Goal: Information Seeking & Learning: Learn about a topic

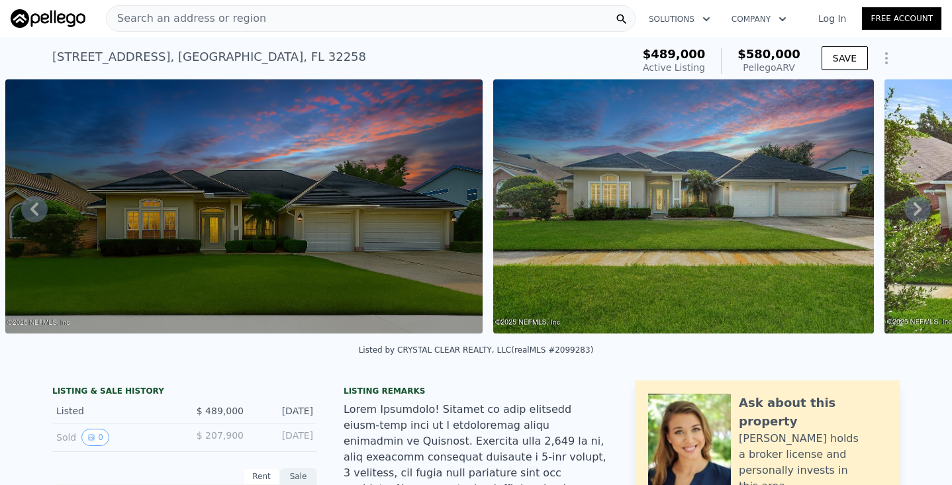
click at [237, 19] on span "Search an address or region" at bounding box center [187, 19] width 160 height 16
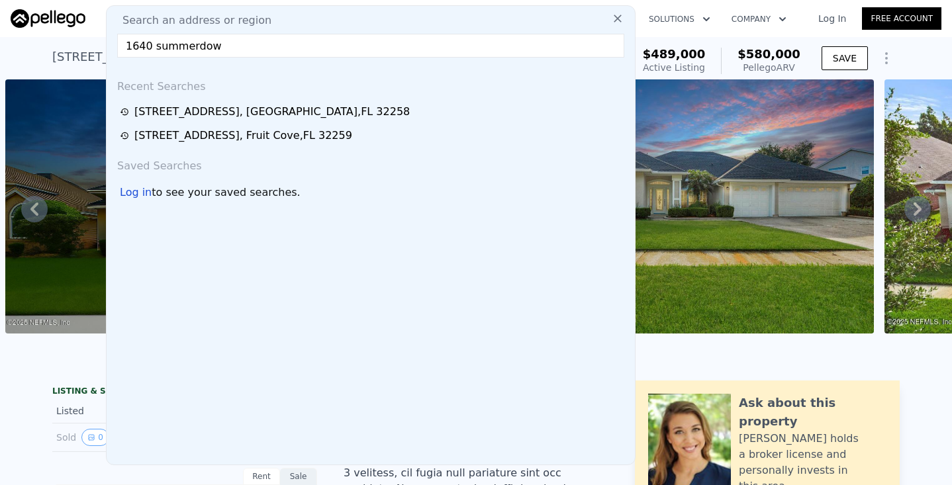
type input "1640 summerdown"
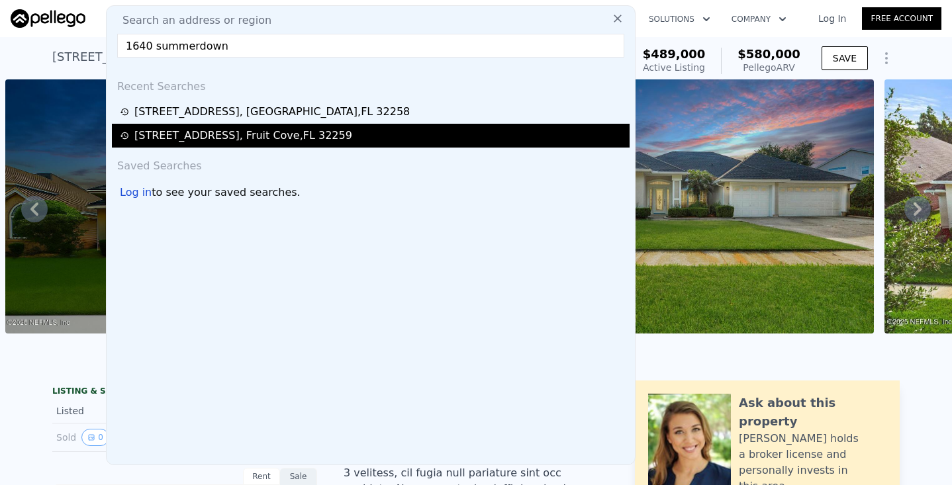
click at [242, 135] on div "[STREET_ADDRESS]" at bounding box center [243, 136] width 218 height 16
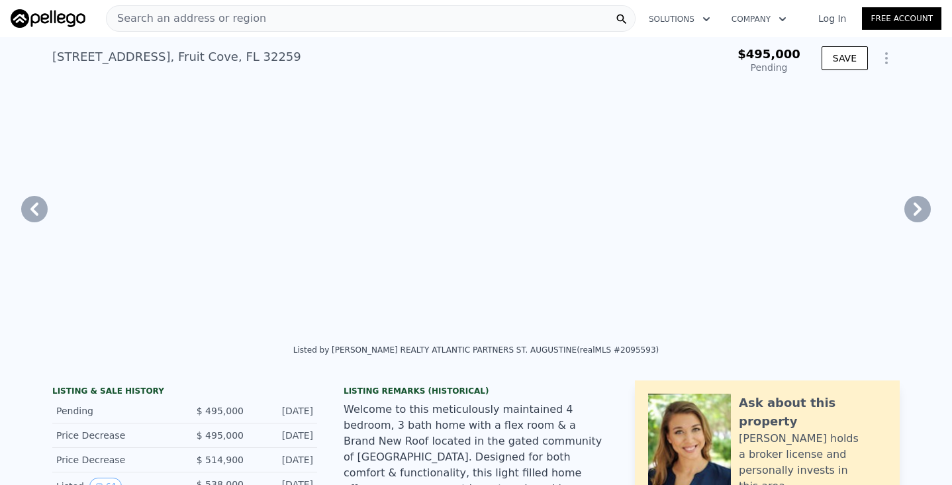
type input "$ 496,000"
type input "3.5"
type input "1744"
type input "2842"
type input "6534"
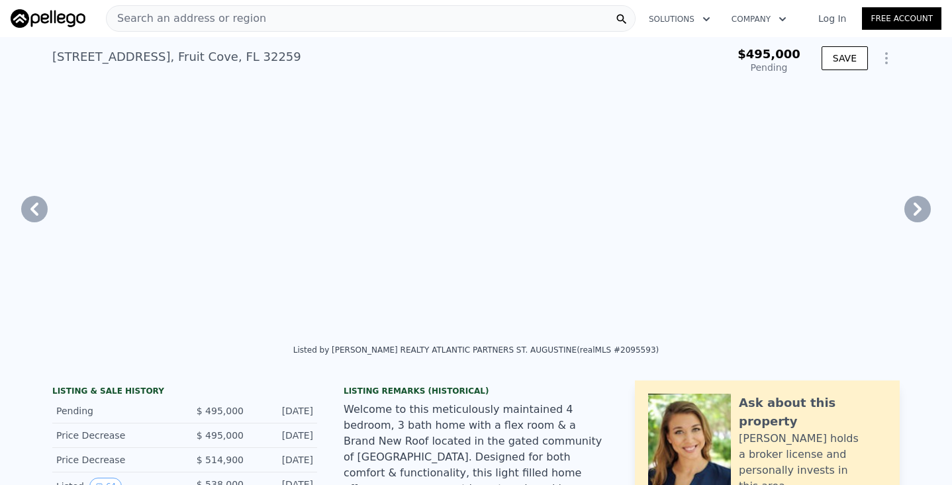
type input "12196.8"
type input "-$ 59,369"
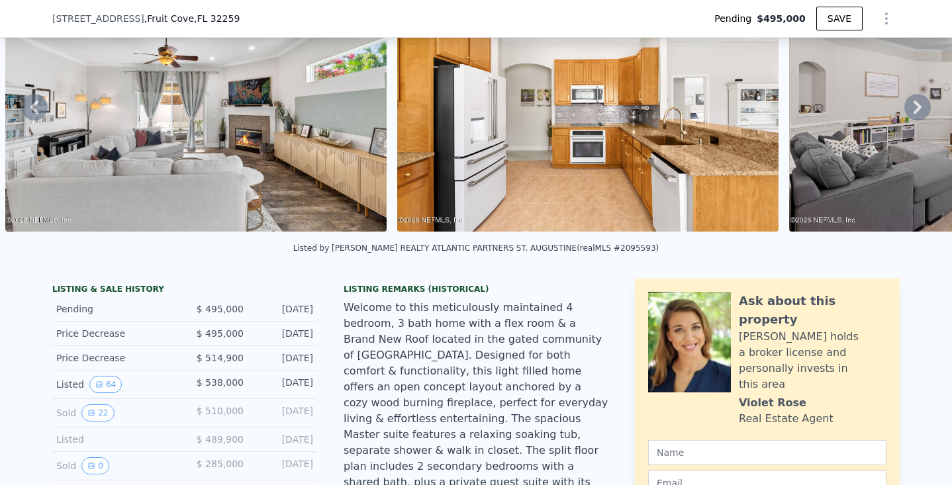
scroll to position [107, 0]
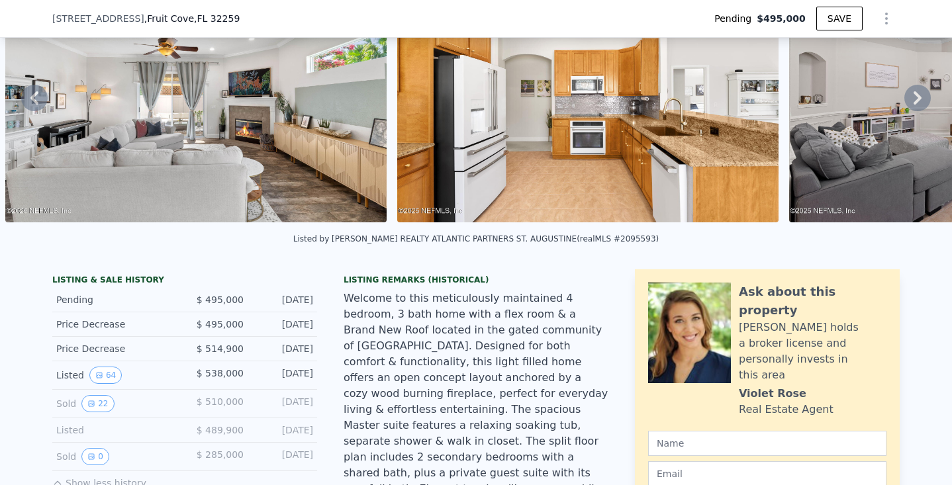
drag, startPoint x: 296, startPoint y: 236, endPoint x: 677, endPoint y: 238, distance: 381.4
click at [677, 238] on div "Listed by [PERSON_NAME] REALTY ATLANTIC PARTNERS ST. [PERSON_NAME] (realMLS #20…" at bounding box center [476, 243] width 952 height 32
copy div "Listed by [PERSON_NAME] REALTY ATLANTIC PARTNERS ST. [PERSON_NAME] (realMLS #20…"
type input "$ 498,000"
type input "-$ 57,492"
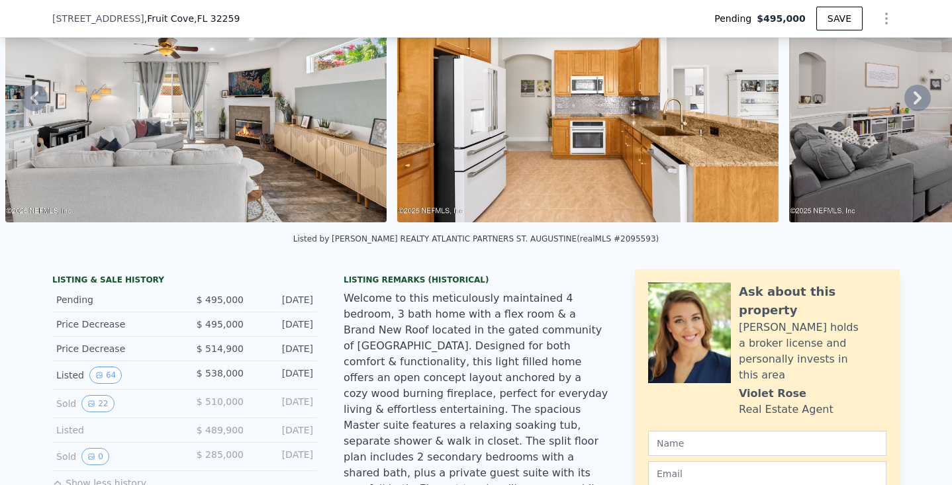
checkbox input "true"
drag, startPoint x: 52, startPoint y: 280, endPoint x: 324, endPoint y: 462, distance: 327.1
copy div "LISTING & SALE HISTORY Pending $ 495,000 [DATE] Price Decrease $ 495,000 [DATE]…"
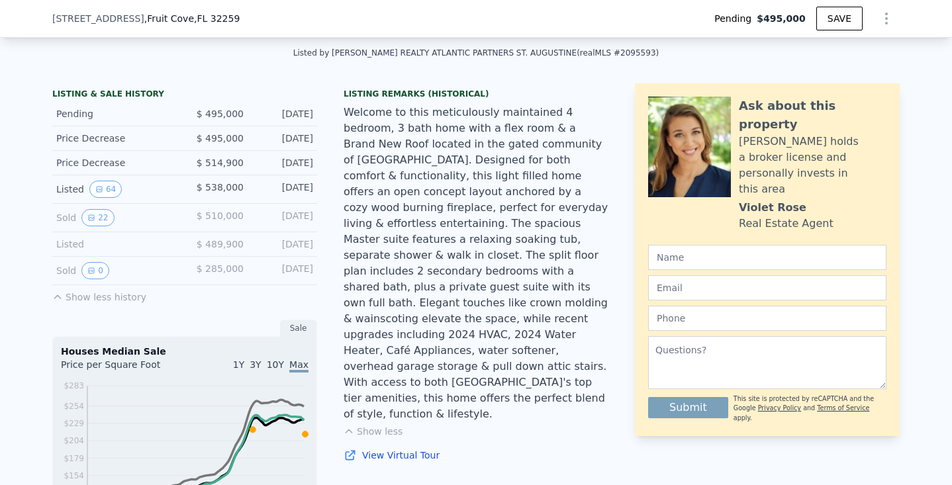
scroll to position [292, 0]
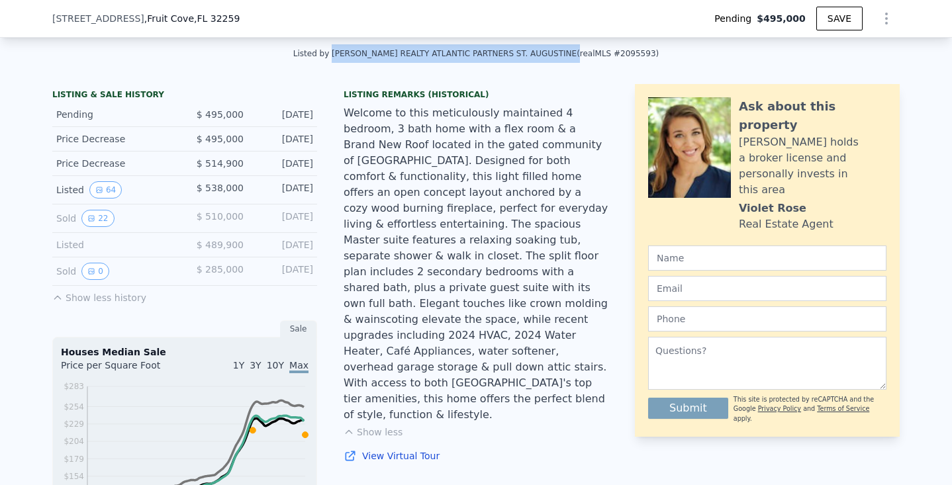
drag, startPoint x: 334, startPoint y: 52, endPoint x: 577, endPoint y: 54, distance: 243.7
click at [577, 54] on div "Listed by [PERSON_NAME] REALTY ATLANTIC PARTNERS ST. [PERSON_NAME] (realMLS #20…" at bounding box center [476, 53] width 366 height 9
copy div "[PERSON_NAME] REALTY ATLANTIC PARTNERS ST. AUGUSTINE"
click at [109, 187] on button "64" at bounding box center [105, 189] width 32 height 17
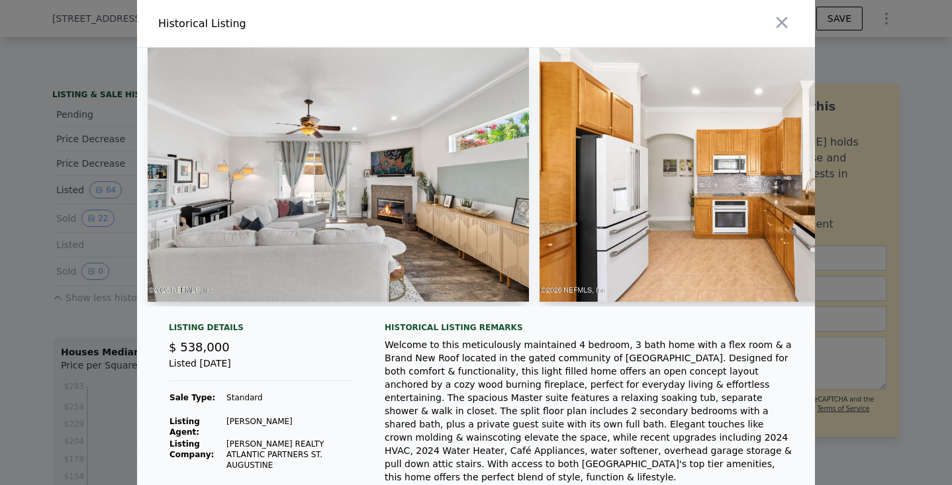
click at [397, 189] on img at bounding box center [338, 175] width 381 height 254
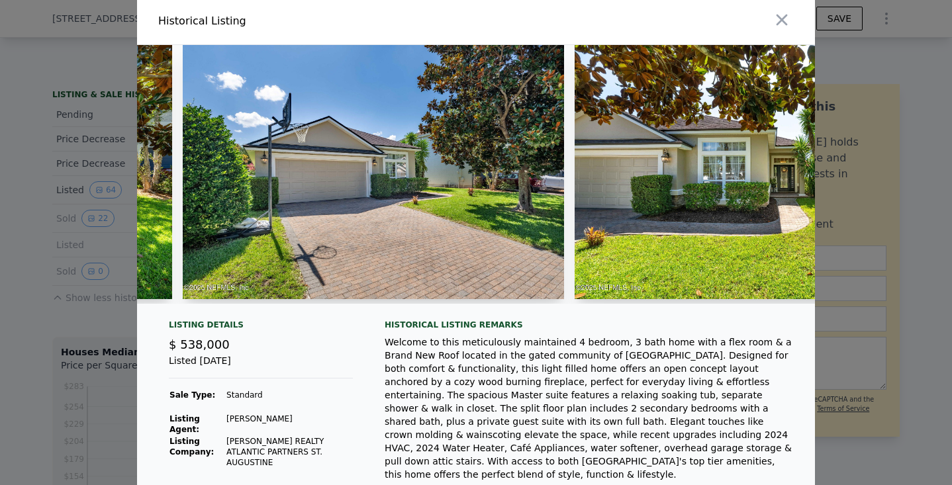
scroll to position [0, 16039]
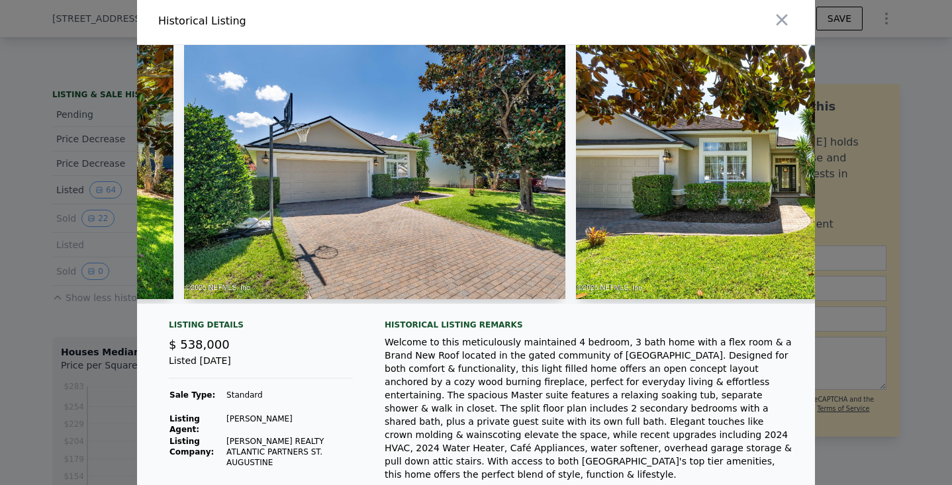
click at [82, 66] on div at bounding box center [476, 242] width 952 height 485
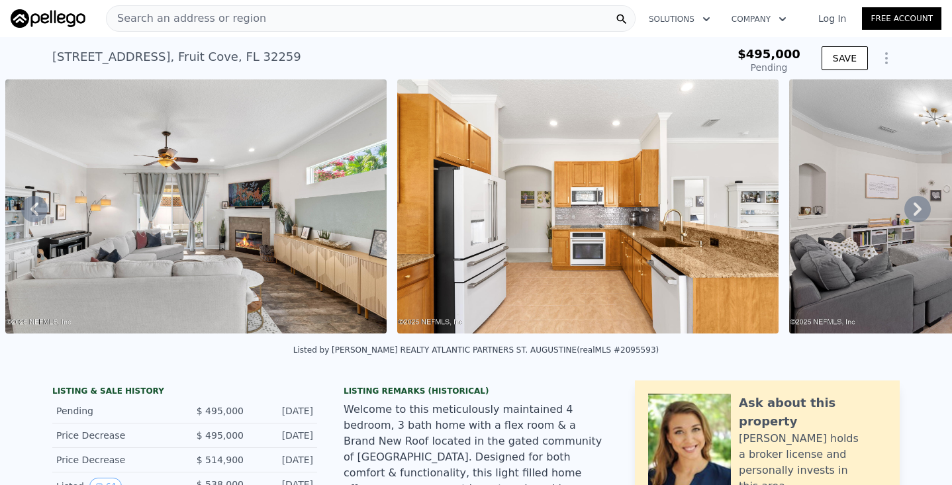
scroll to position [0, 0]
click at [173, 26] on div "Search an address or region" at bounding box center [187, 18] width 160 height 25
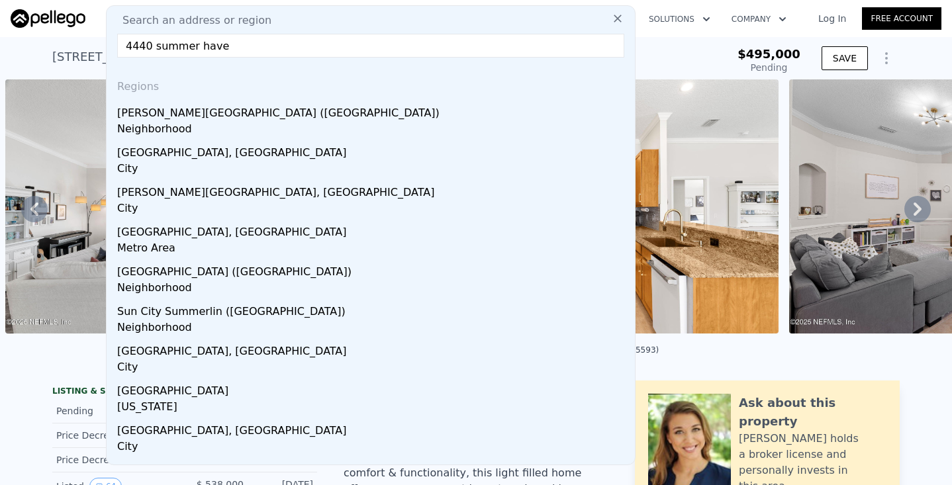
type input "4440 summer haven"
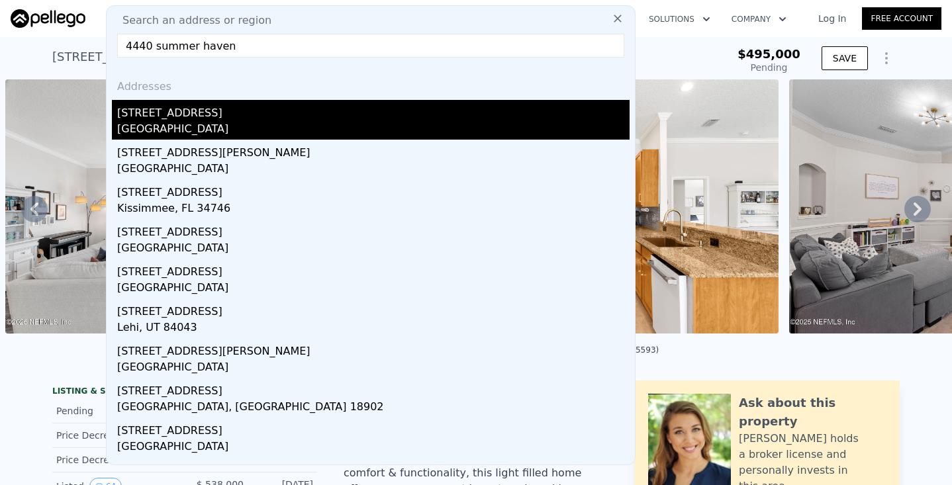
click at [154, 136] on div "[GEOGRAPHIC_DATA]" at bounding box center [373, 130] width 513 height 19
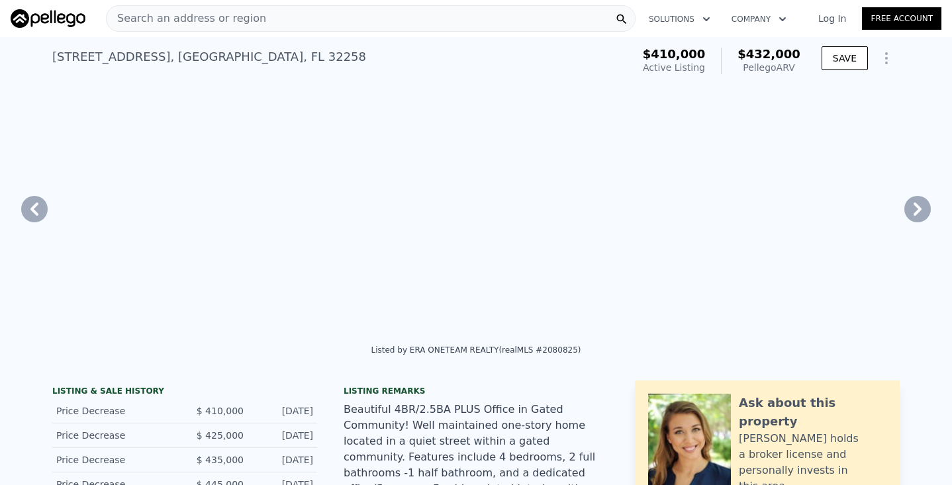
type input "4"
type input "2"
type input "1400"
type input "1973"
type input "6098.4"
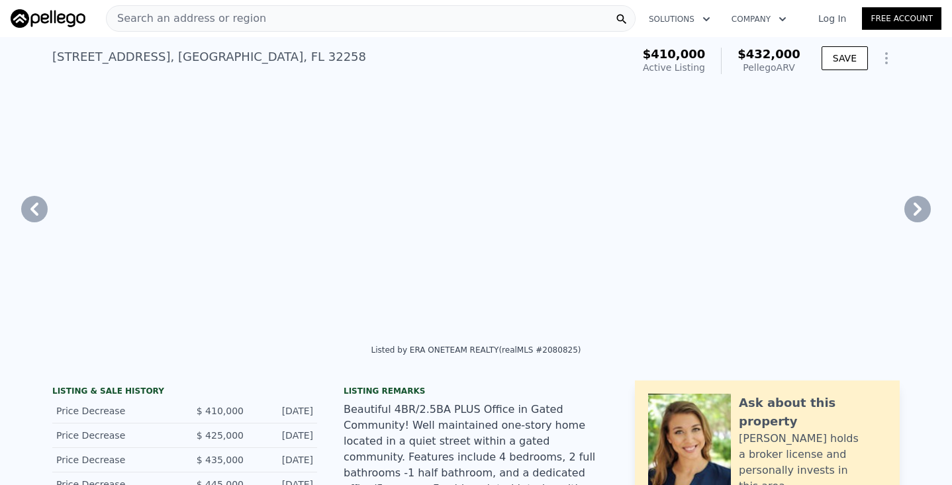
type input "12632.4"
type input "$ 432,000"
type input "-$ 29,395"
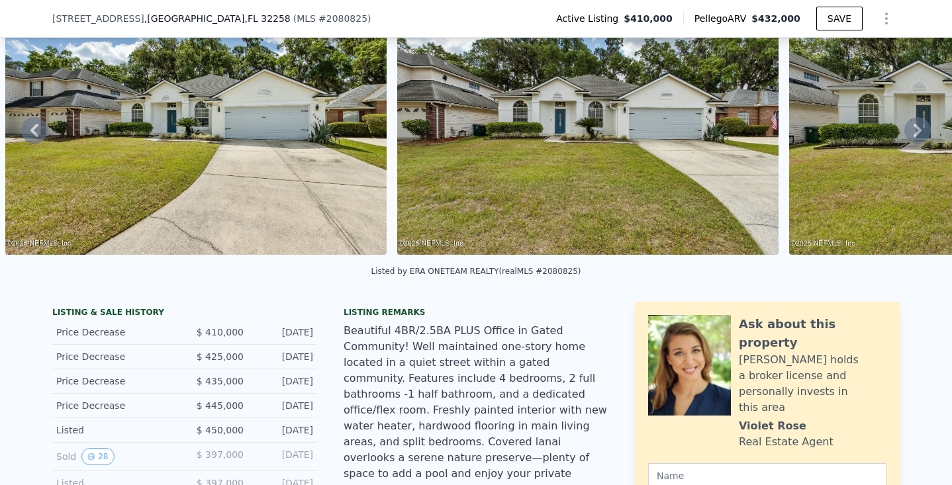
scroll to position [126, 0]
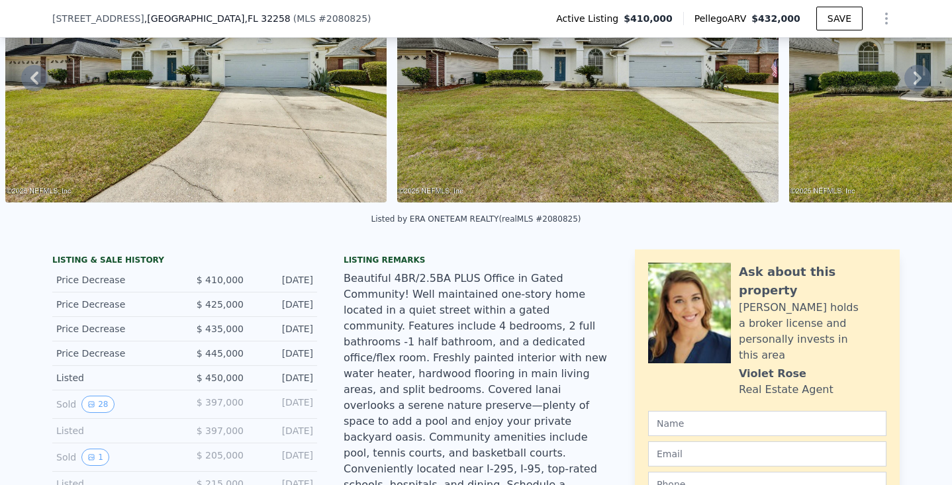
drag, startPoint x: 258, startPoint y: 376, endPoint x: 314, endPoint y: 375, distance: 55.6
click at [314, 375] on div "Listed $ 450,000 [DATE]" at bounding box center [184, 378] width 265 height 24
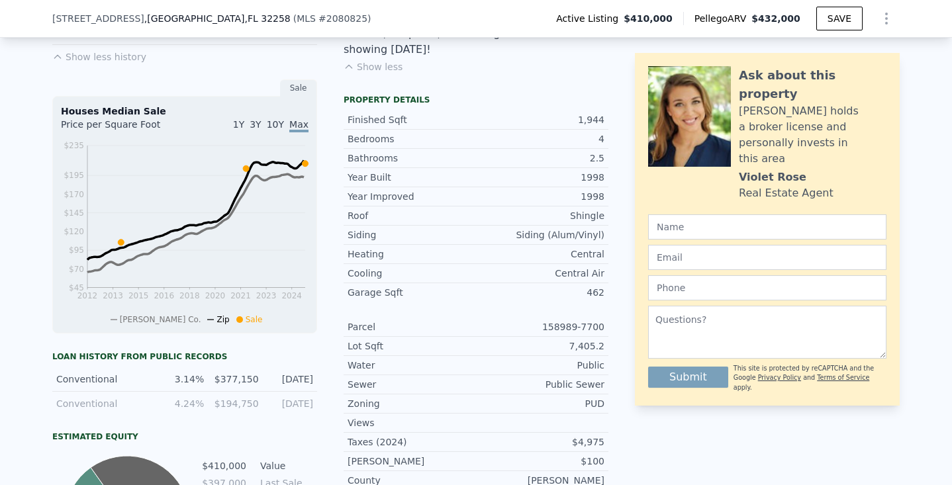
scroll to position [595, 0]
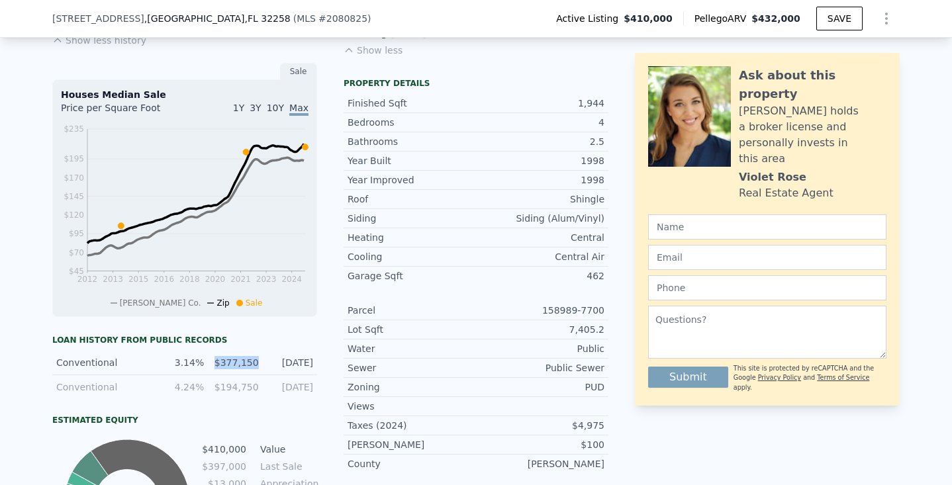
drag, startPoint x: 220, startPoint y: 362, endPoint x: 257, endPoint y: 360, distance: 37.1
click at [257, 360] on div "$377,150" at bounding box center [235, 362] width 46 height 13
click at [312, 362] on div "[DATE]" at bounding box center [290, 362] width 46 height 13
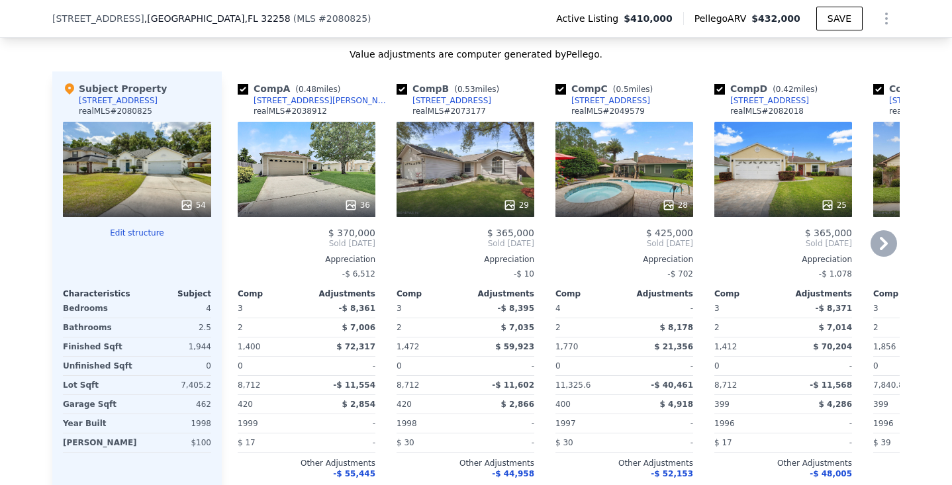
scroll to position [1544, 0]
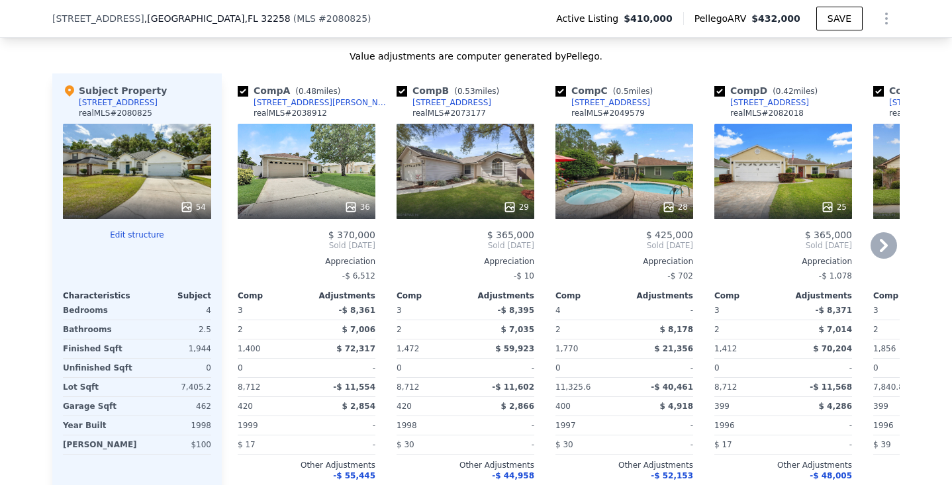
click at [885, 245] on icon at bounding box center [884, 245] width 26 height 26
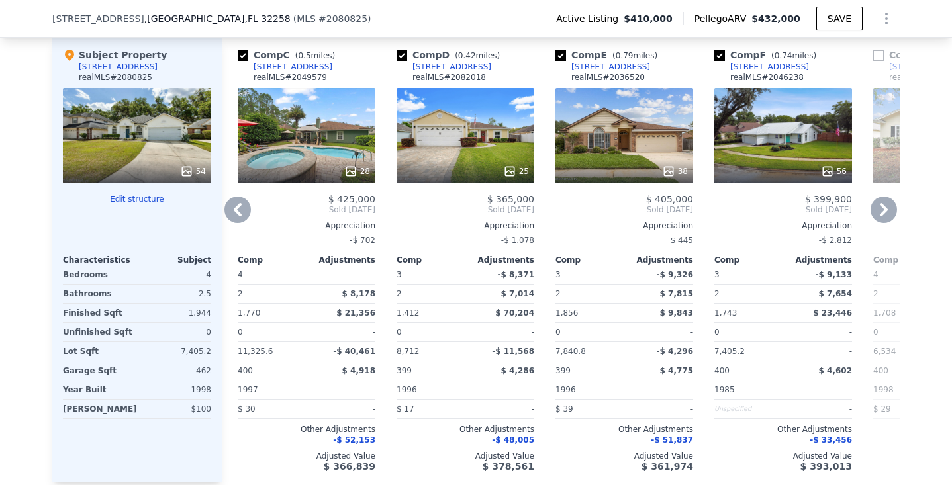
scroll to position [1570, 0]
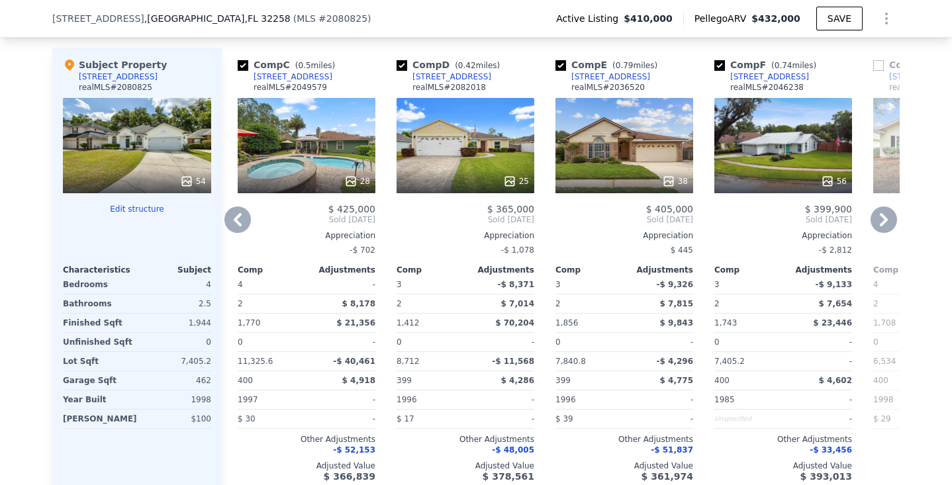
click at [881, 218] on icon at bounding box center [884, 220] width 26 height 26
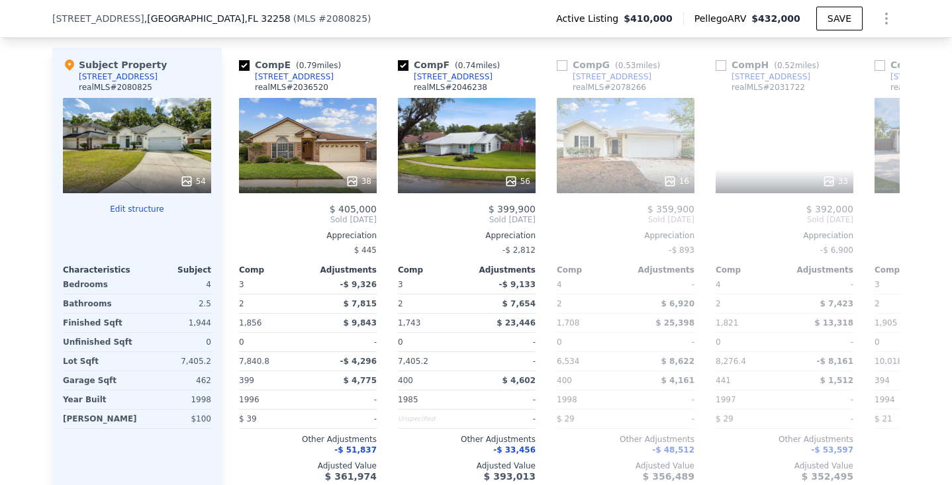
scroll to position [0, 636]
